Goal: Communication & Community: Ask a question

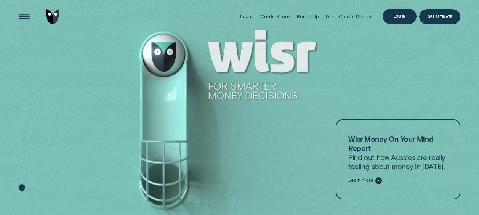
click at [402, 16] on div "Log in" at bounding box center [398, 16] width 11 height 3
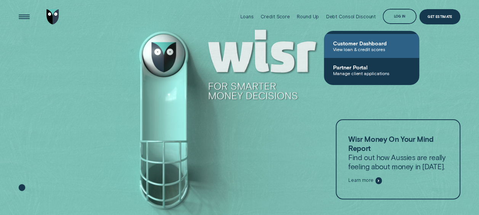
click at [374, 43] on span "Customer Dashboard" at bounding box center [371, 43] width 77 height 6
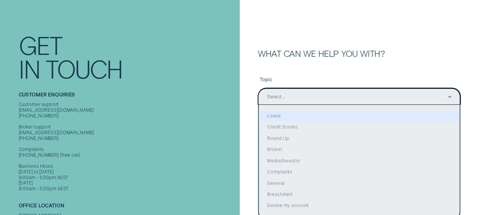
click at [347, 105] on div "option Loans focused, 2 of 10. 10 results available. Use Up and Down to choose …" at bounding box center [359, 96] width 202 height 17
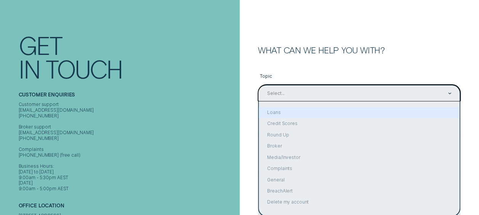
scroll to position [51, 0]
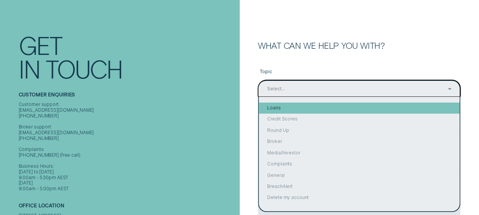
click at [338, 107] on div "Loans" at bounding box center [359, 107] width 201 height 11
type input "Loans"
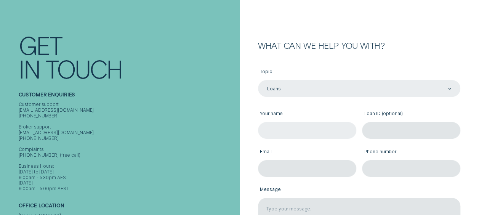
click at [325, 129] on input "Your name" at bounding box center [307, 130] width 98 height 17
type input "[PERSON_NAME]"
type input "[EMAIL_ADDRESS][DOMAIN_NAME]"
type input "0411347493"
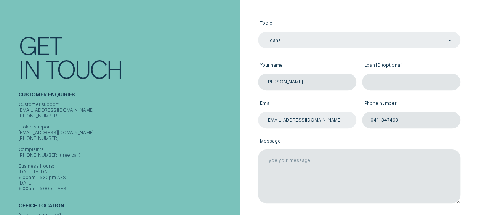
click at [347, 162] on textarea "Message" at bounding box center [359, 176] width 202 height 54
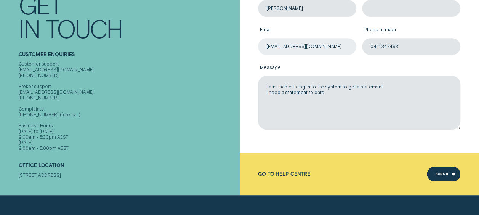
scroll to position [173, 0]
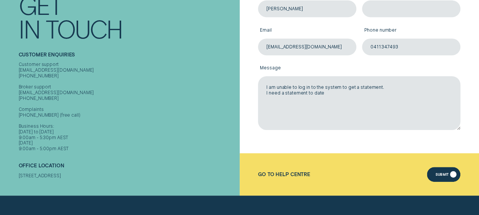
type textarea "I am unable to log in to the system to get a statement. I need a statement to d…"
click at [442, 177] on div "Submit" at bounding box center [444, 174] width 34 height 15
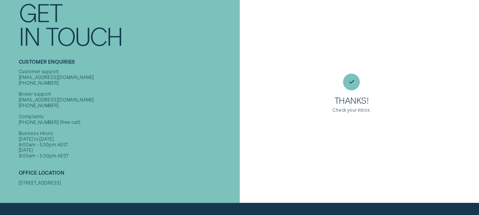
scroll to position [0, 0]
